Goal: Information Seeking & Learning: Learn about a topic

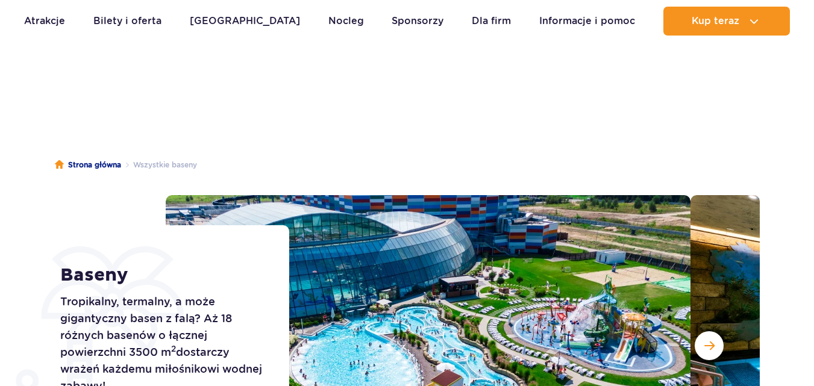
click at [697, 331] on button "Następny slajd" at bounding box center [708, 345] width 29 height 29
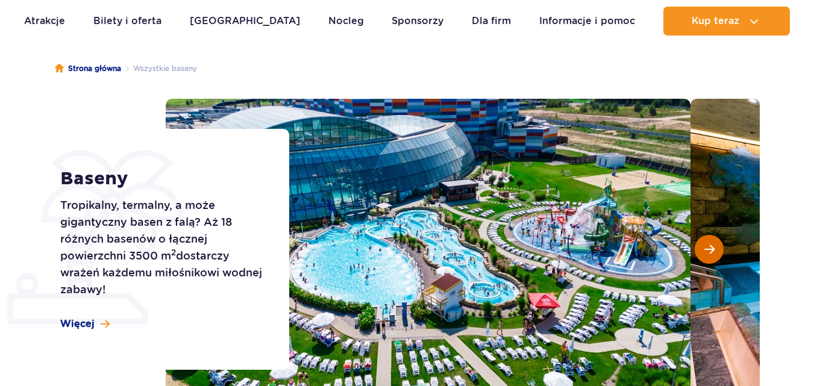
click at [710, 252] on span "Następny slajd" at bounding box center [709, 249] width 10 height 11
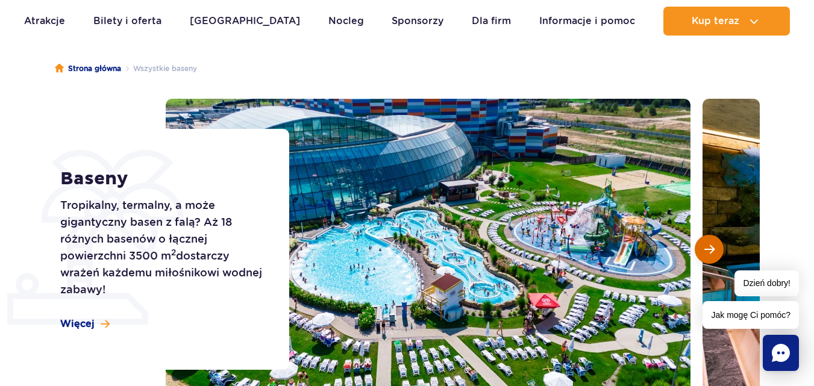
click at [710, 252] on span "Następny slajd" at bounding box center [709, 249] width 10 height 11
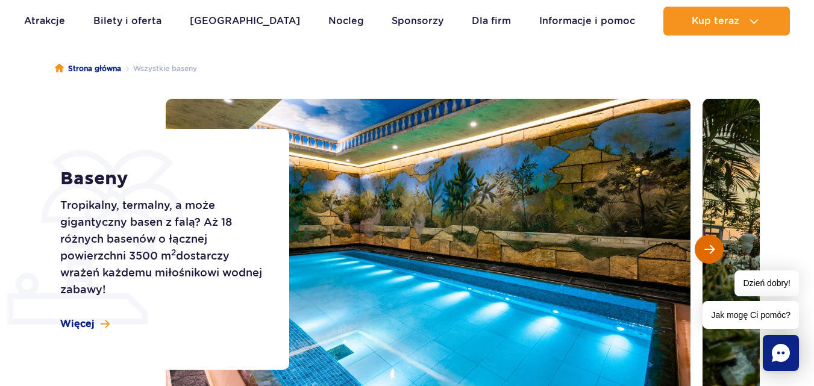
click at [712, 253] on span "Następny slajd" at bounding box center [709, 249] width 10 height 11
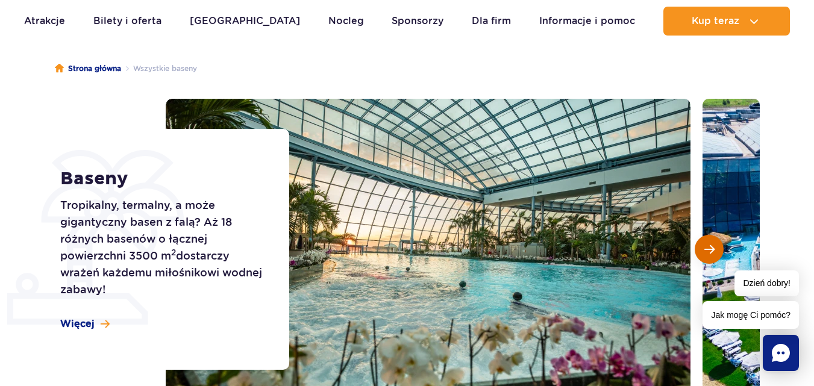
click at [712, 253] on span "Następny slajd" at bounding box center [709, 249] width 10 height 11
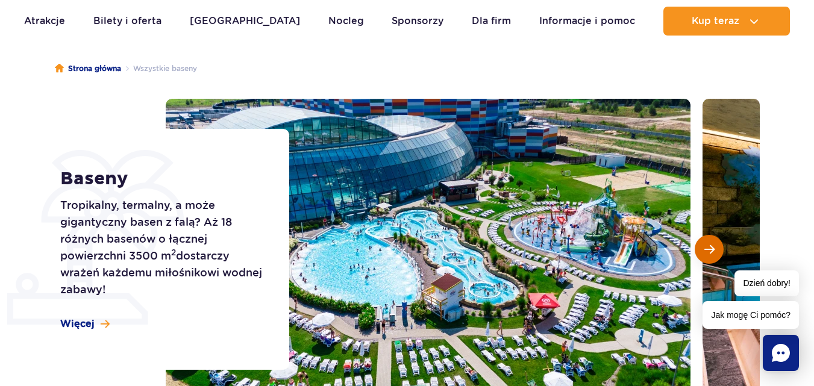
click at [712, 253] on span "Następny slajd" at bounding box center [709, 249] width 10 height 11
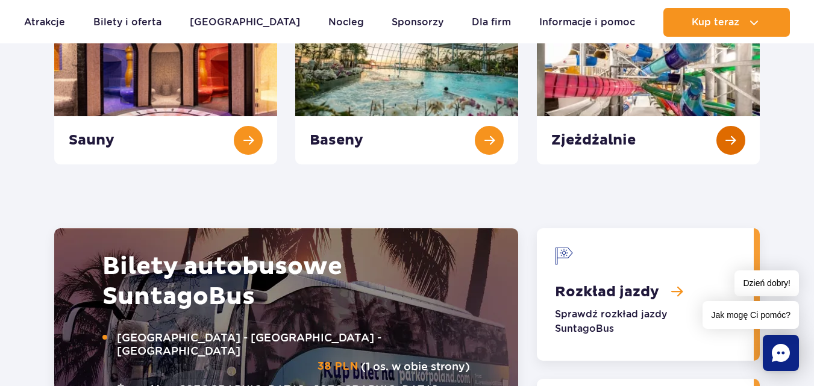
drag, startPoint x: 0, startPoint y: 0, endPoint x: 727, endPoint y: 143, distance: 740.8
click at [727, 143] on link "Zjeżdżalnie" at bounding box center [648, 96] width 223 height 138
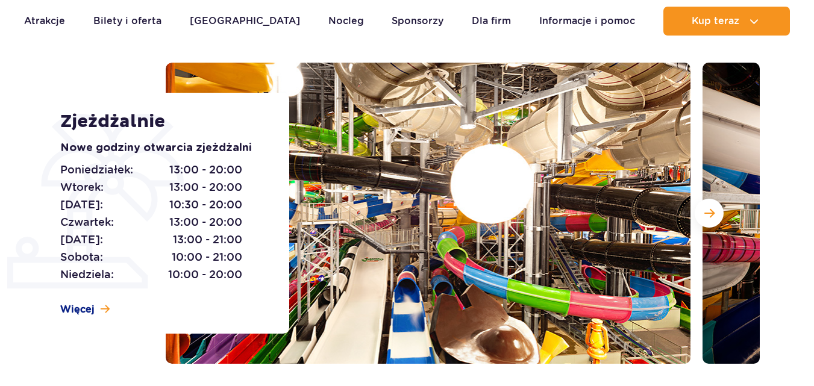
scroll to position [145, 0]
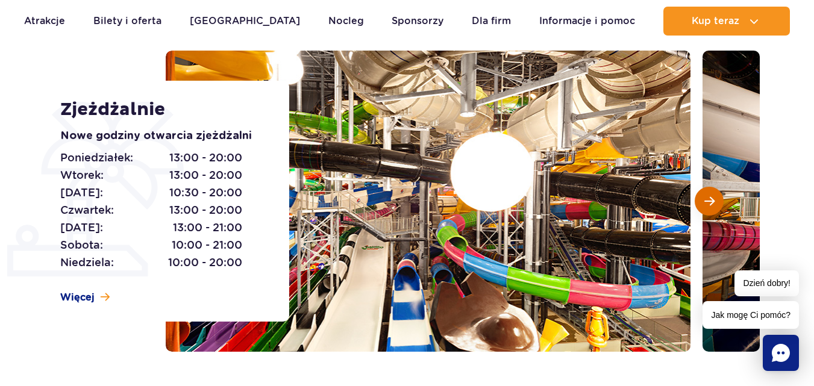
click at [702, 202] on button "Następny slajd" at bounding box center [708, 201] width 29 height 29
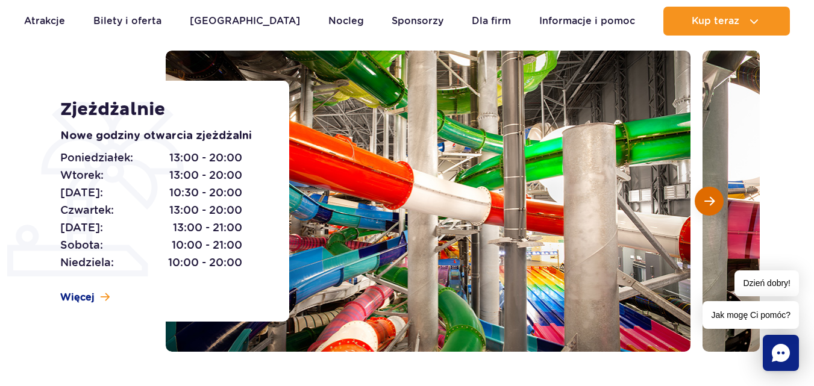
click at [702, 202] on button "Następny slajd" at bounding box center [708, 201] width 29 height 29
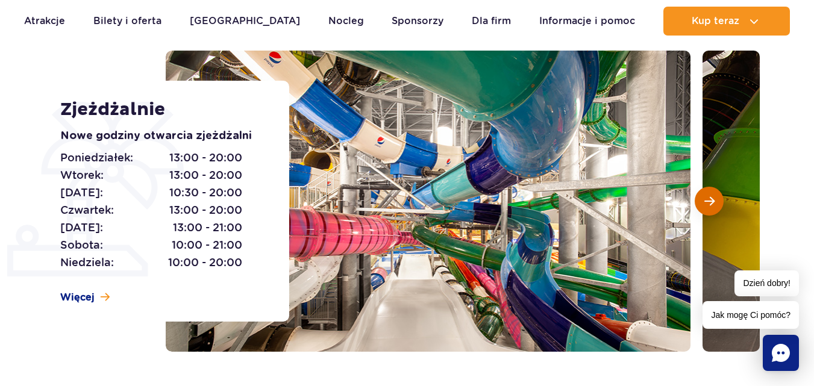
click at [702, 202] on button "Następny slajd" at bounding box center [708, 201] width 29 height 29
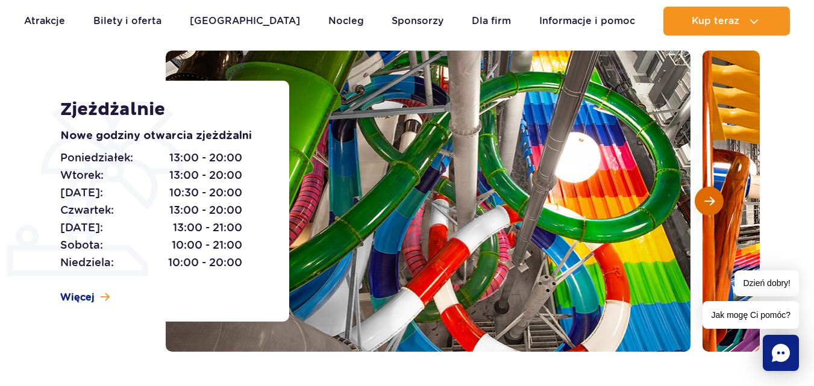
click at [702, 202] on button "Następny slajd" at bounding box center [708, 201] width 29 height 29
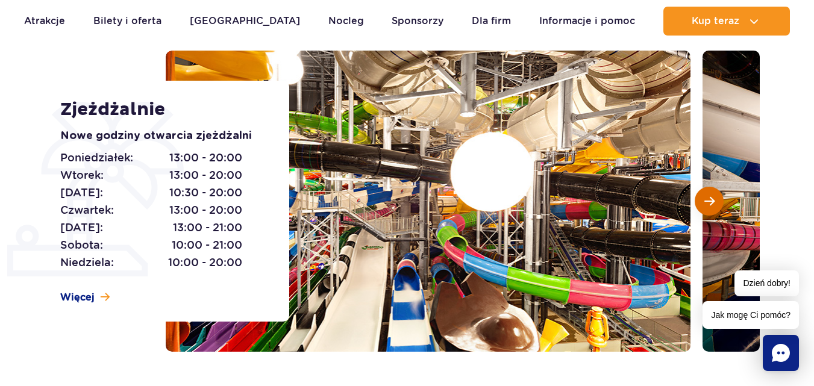
click at [702, 202] on button "Następny slajd" at bounding box center [708, 201] width 29 height 29
